Goal: Task Accomplishment & Management: Manage account settings

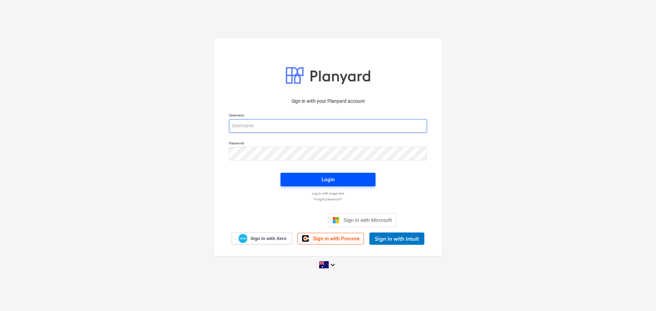
type input "[EMAIL_ADDRESS][DOMAIN_NAME]"
click at [311, 182] on span "Login" at bounding box center [328, 179] width 79 height 9
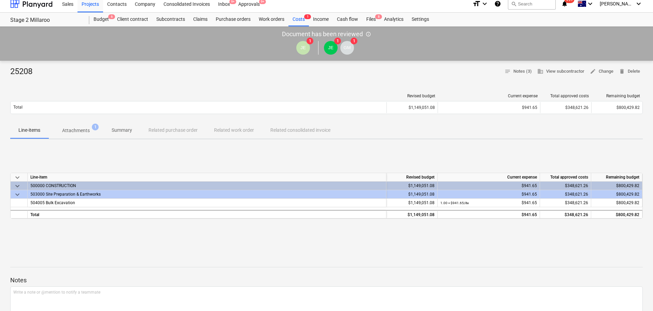
scroll to position [5, 0]
click at [78, 128] on p "Attachments" at bounding box center [76, 130] width 28 height 7
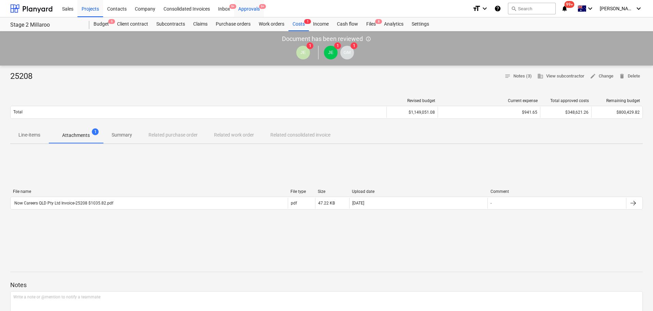
click at [252, 9] on div "Approvals 9+" at bounding box center [249, 8] width 30 height 17
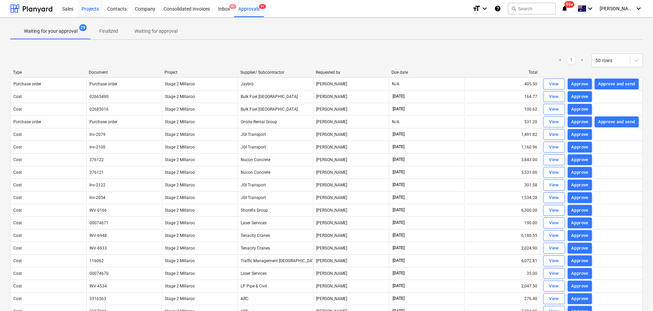
click at [95, 9] on div "Projects" at bounding box center [91, 8] width 26 height 17
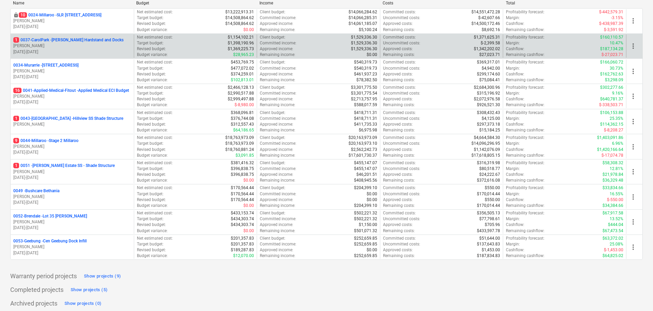
scroll to position [106, 0]
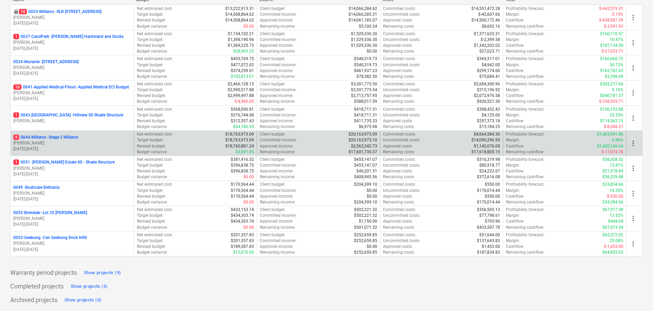
click at [25, 141] on p "[PERSON_NAME]" at bounding box center [72, 143] width 118 height 6
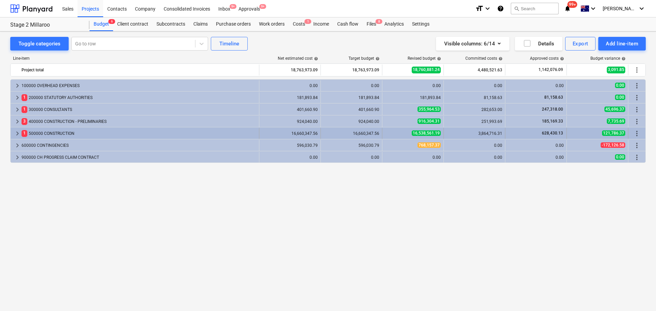
click at [19, 133] on span "keyboard_arrow_right" at bounding box center [17, 133] width 8 height 8
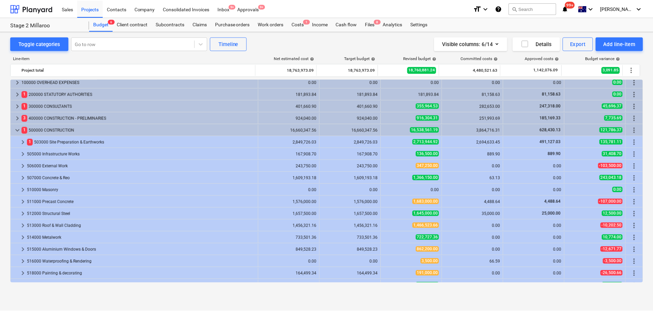
scroll to position [11, 0]
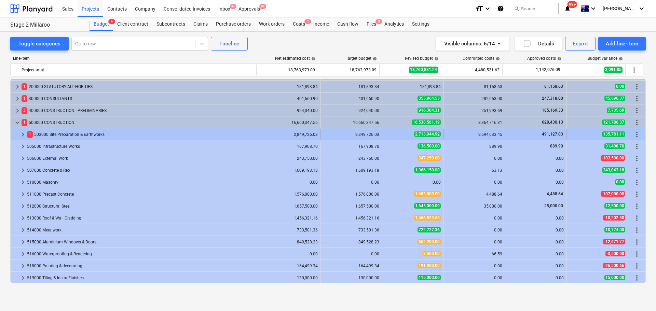
click at [25, 135] on span "keyboard_arrow_right" at bounding box center [23, 134] width 8 height 8
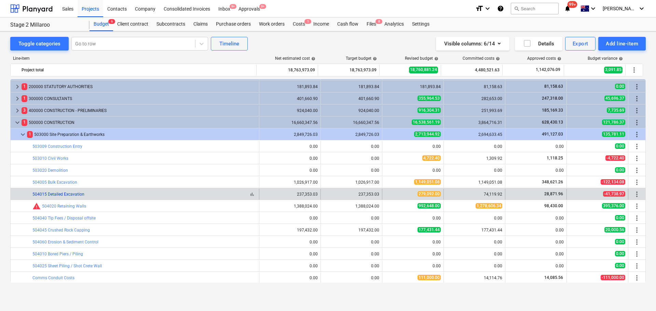
click at [45, 193] on link "504015 Detailed Excavation" at bounding box center [58, 194] width 52 height 5
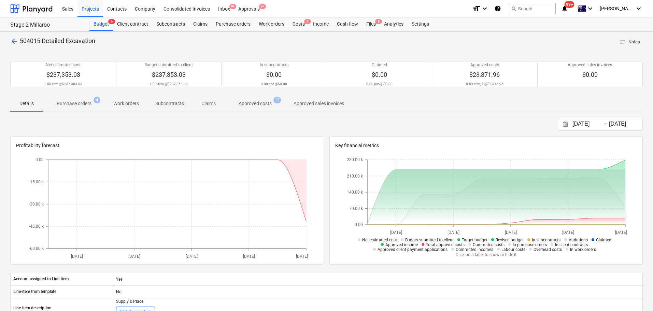
click at [257, 104] on p "Approved costs" at bounding box center [255, 103] width 33 height 7
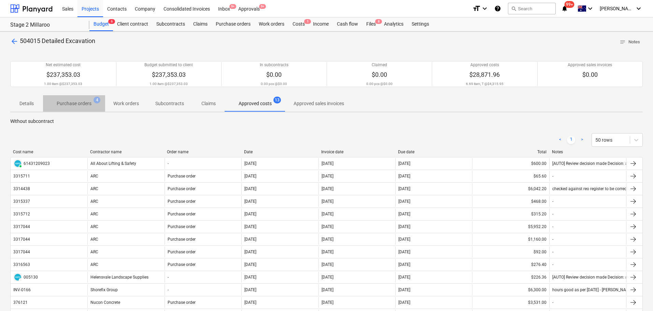
click at [68, 103] on p "Purchase orders" at bounding box center [74, 103] width 35 height 7
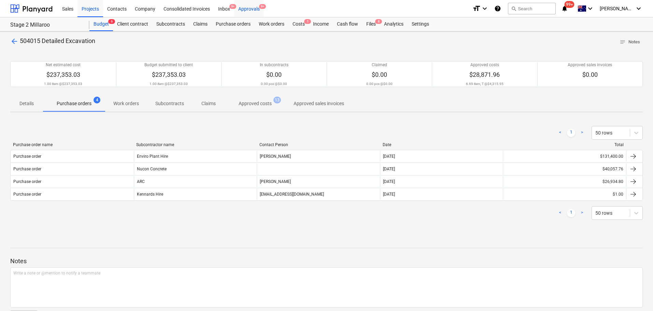
click at [256, 8] on div "Approvals 9+" at bounding box center [249, 8] width 30 height 17
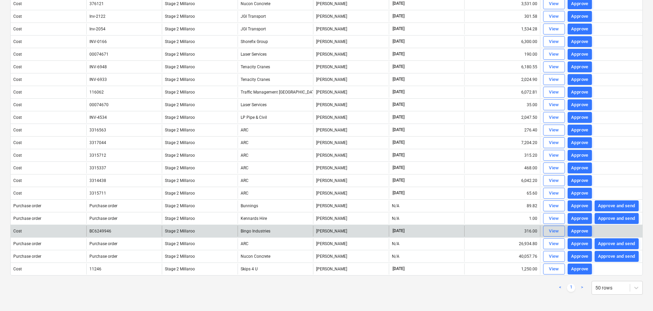
scroll to position [167, 0]
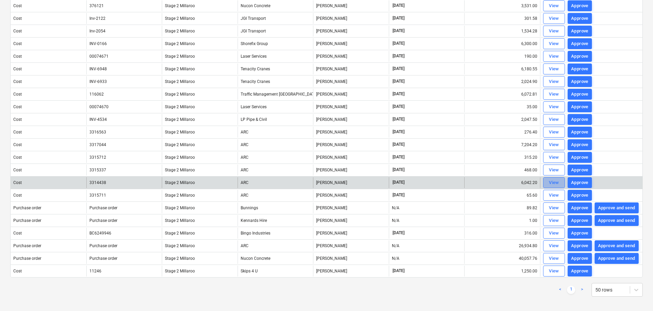
click at [552, 181] on div "View" at bounding box center [554, 183] width 10 height 8
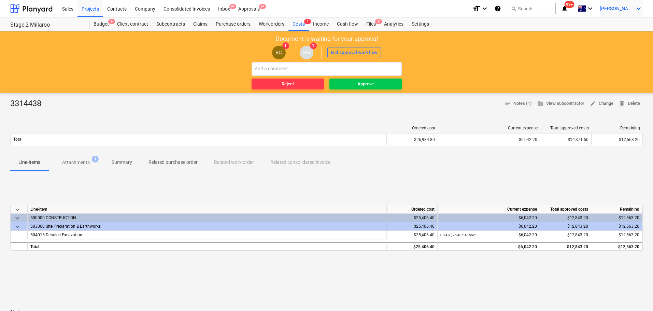
click at [634, 8] on div "[PERSON_NAME] keyboard_arrow_down" at bounding box center [621, 8] width 43 height 17
click at [619, 37] on div "Log out" at bounding box center [622, 37] width 41 height 11
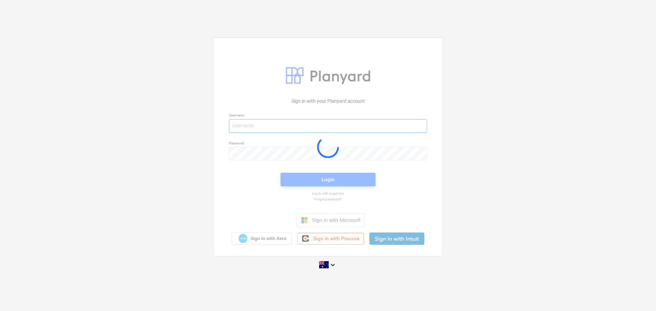
type input "[EMAIL_ADDRESS][DOMAIN_NAME]"
